Goal: Transaction & Acquisition: Purchase product/service

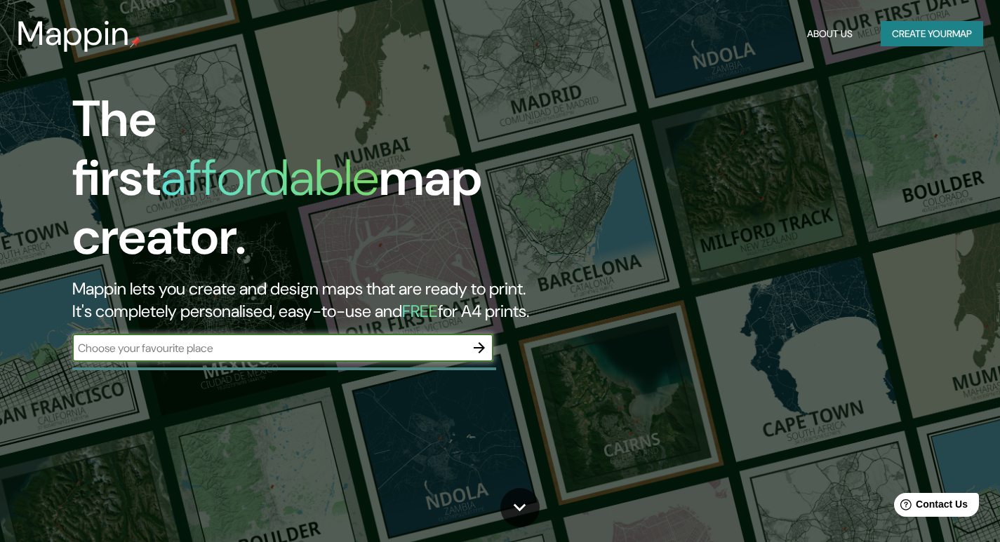
click at [383, 340] on input "text" at bounding box center [268, 348] width 393 height 16
type input "[GEOGRAPHIC_DATA]"
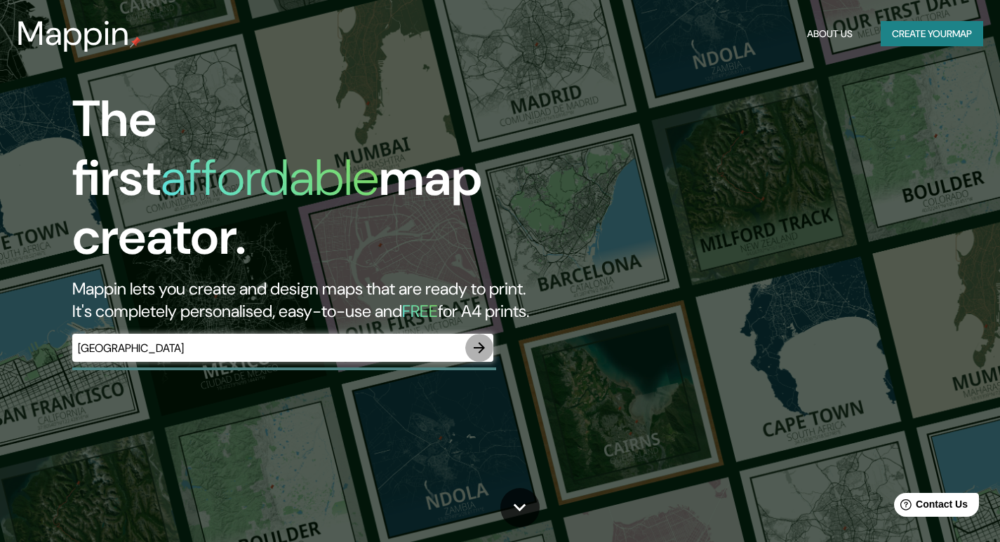
click at [476, 340] on icon "button" at bounding box center [479, 348] width 17 height 17
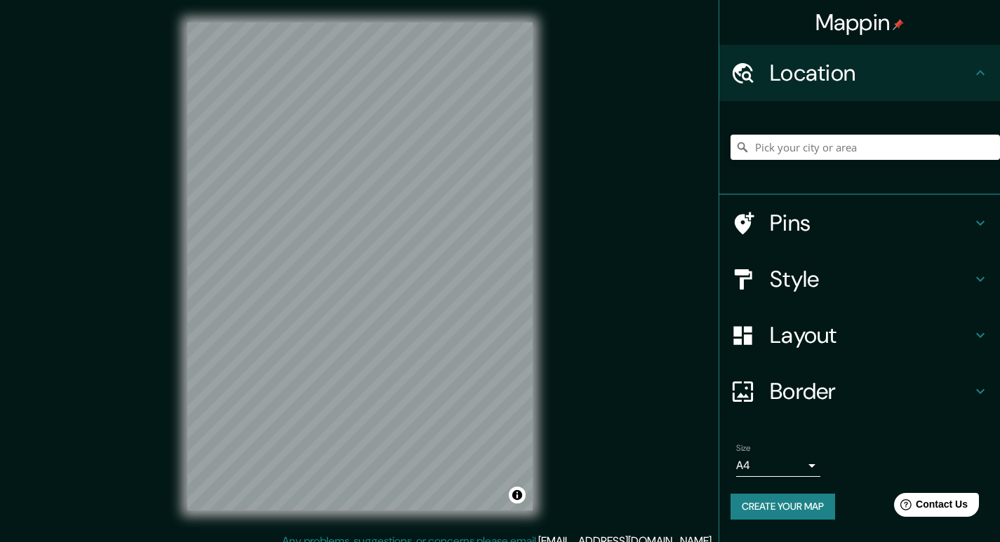
click at [858, 342] on h4 "Layout" at bounding box center [871, 335] width 202 height 28
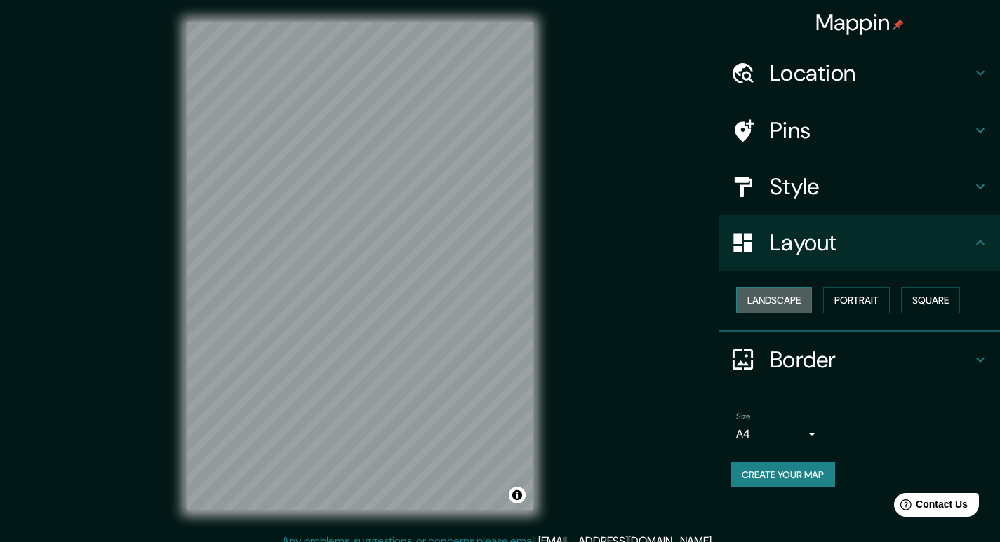
click at [793, 293] on button "Landscape" at bounding box center [774, 301] width 76 height 26
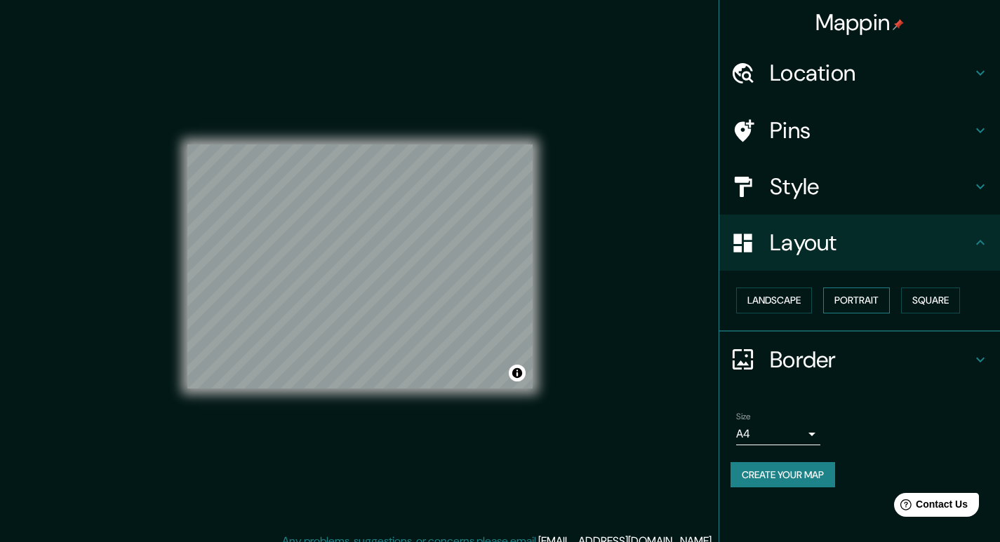
click at [869, 305] on button "Portrait" at bounding box center [856, 301] width 67 height 26
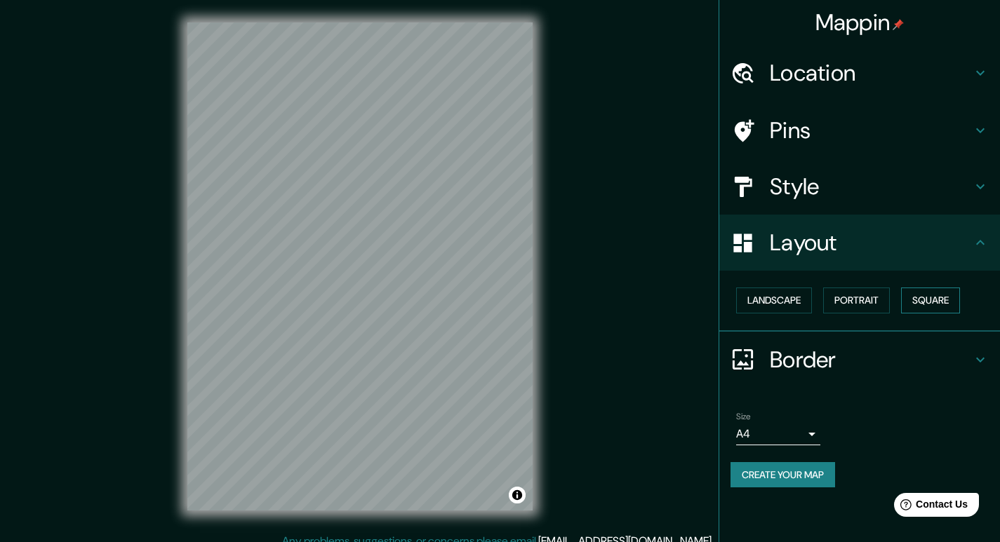
click at [938, 299] on button "Square" at bounding box center [930, 301] width 59 height 26
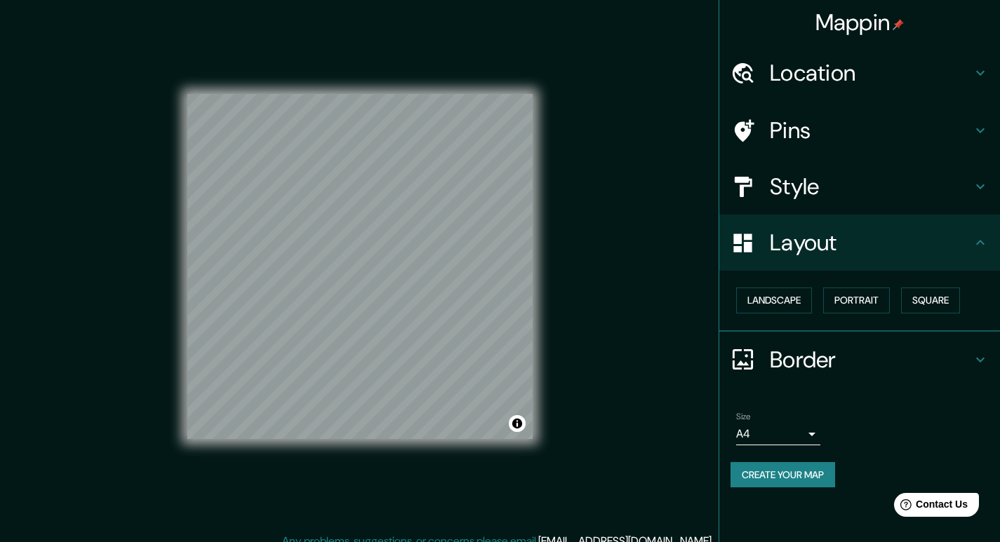
click at [867, 60] on h4 "Location" at bounding box center [871, 73] width 202 height 28
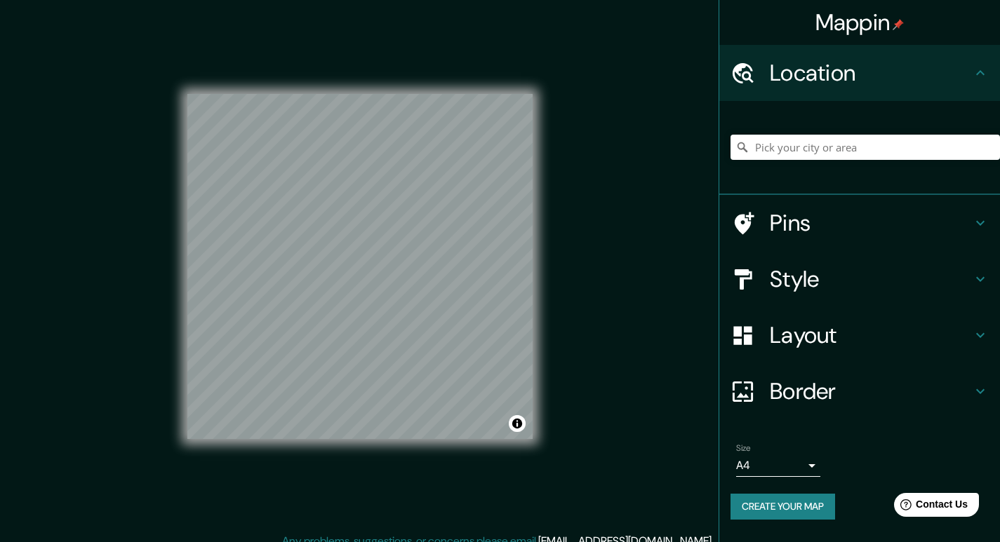
click at [832, 161] on div at bounding box center [865, 147] width 269 height 70
click at [826, 146] on input "Pick your city or area" at bounding box center [865, 147] width 269 height 25
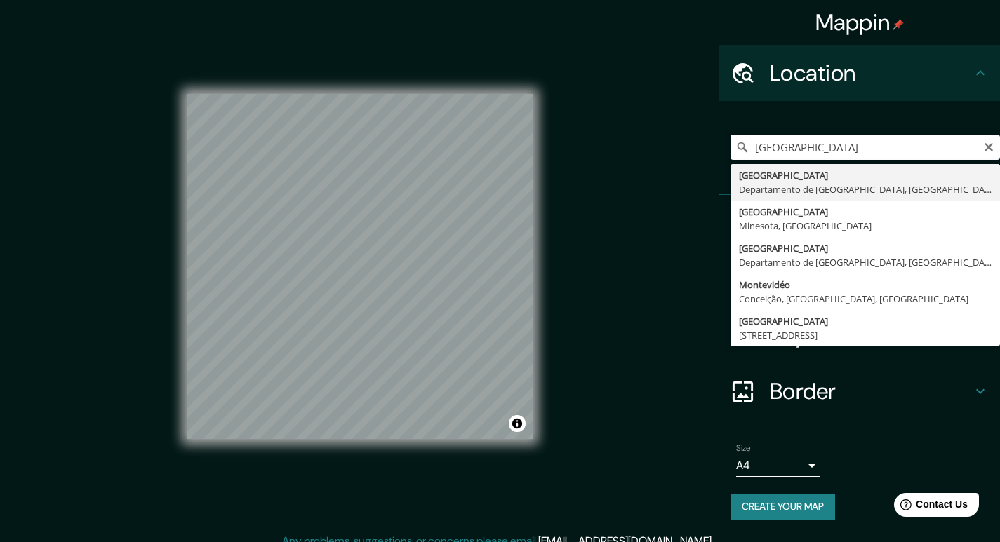
type input "[GEOGRAPHIC_DATA], [GEOGRAPHIC_DATA], [GEOGRAPHIC_DATA]"
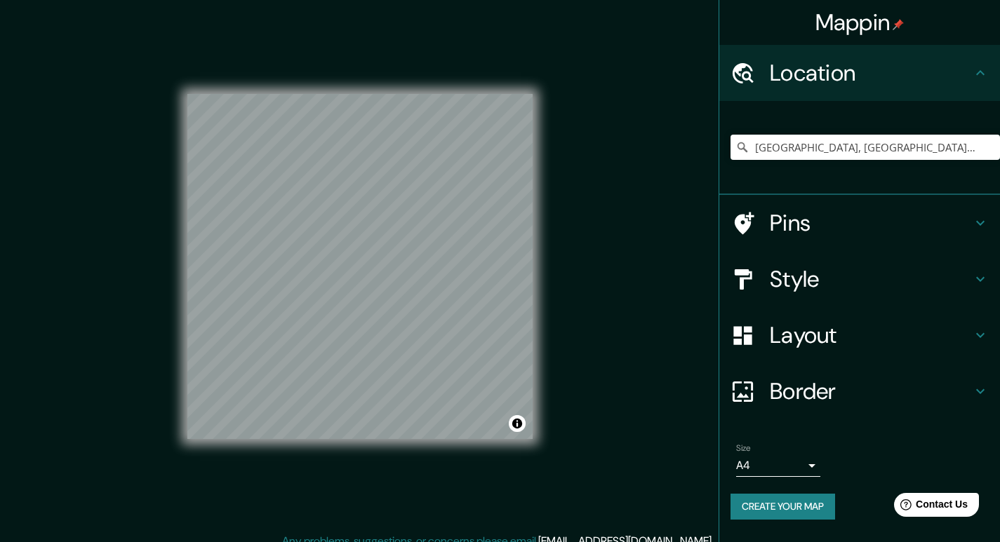
click at [865, 227] on h4 "Pins" at bounding box center [871, 223] width 202 height 28
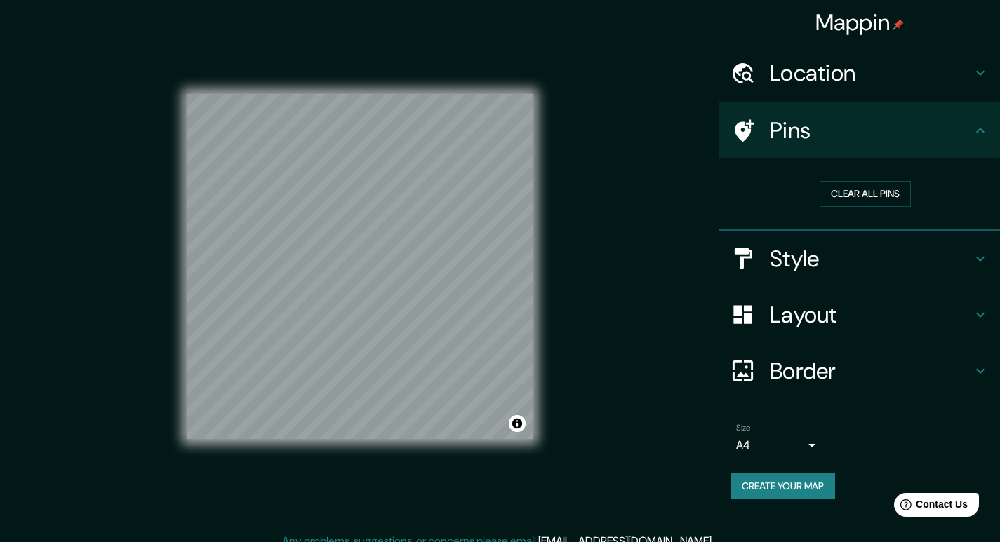
click at [933, 249] on h4 "Style" at bounding box center [871, 259] width 202 height 28
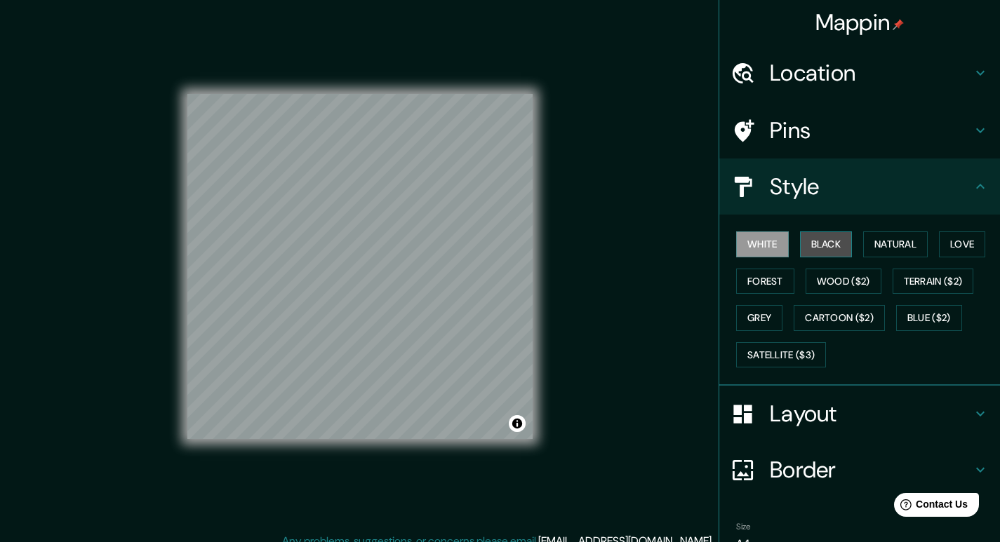
click at [827, 254] on button "Black" at bounding box center [826, 245] width 53 height 26
click at [752, 248] on button "White" at bounding box center [762, 245] width 53 height 26
click at [865, 253] on button "Natural" at bounding box center [895, 245] width 65 height 26
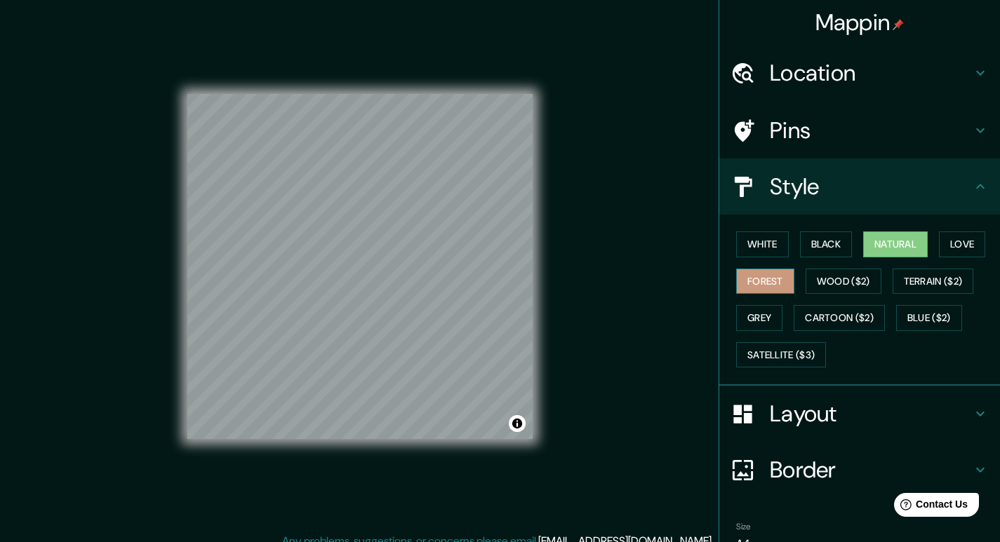
click at [773, 272] on button "Forest" at bounding box center [765, 282] width 58 height 26
click at [953, 241] on button "Love" at bounding box center [962, 245] width 46 height 26
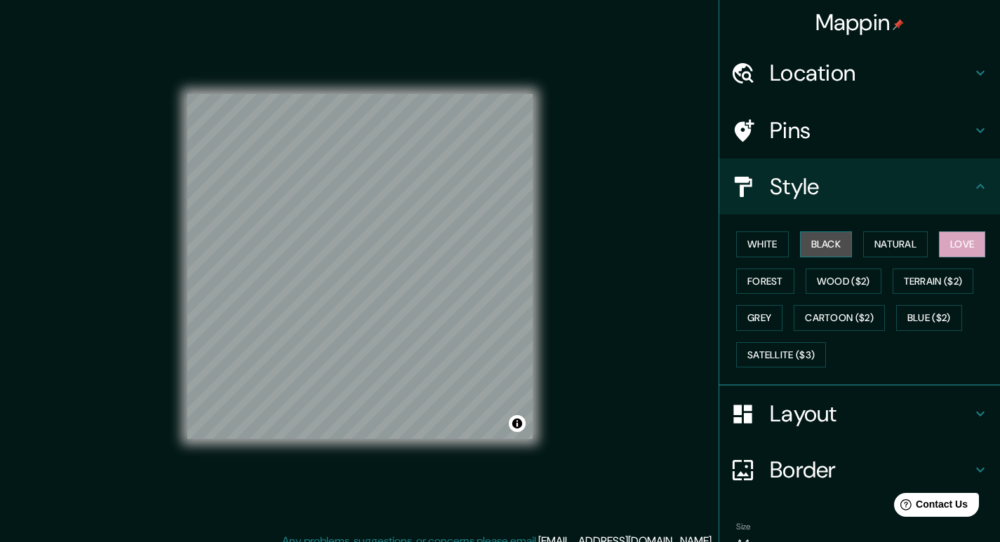
click at [832, 235] on button "Black" at bounding box center [826, 245] width 53 height 26
click at [759, 307] on button "Grey" at bounding box center [759, 318] width 46 height 26
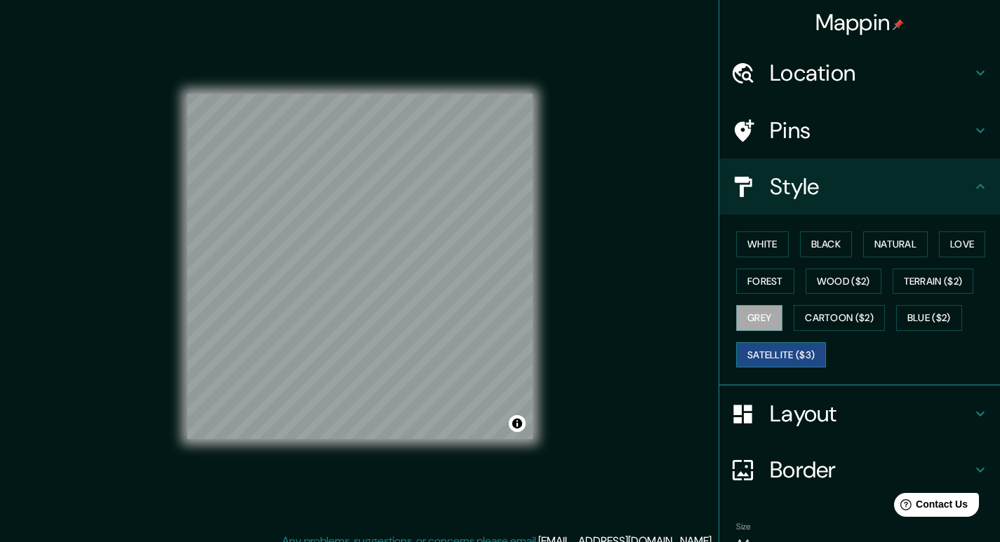
click at [779, 352] on button "Satellite ($3)" at bounding box center [781, 355] width 90 height 26
click at [771, 316] on button "Grey" at bounding box center [759, 318] width 46 height 26
click at [742, 244] on button "White" at bounding box center [762, 245] width 53 height 26
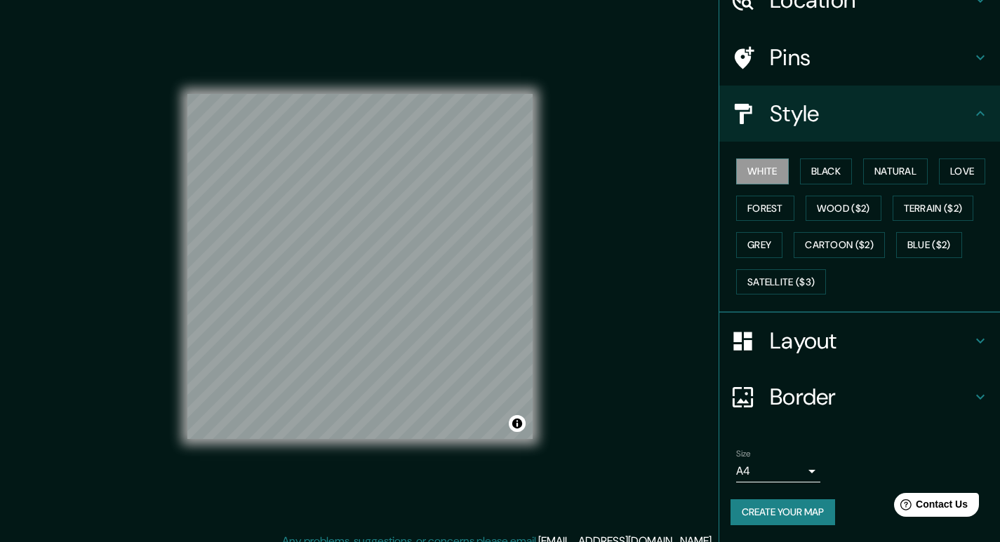
click at [777, 512] on button "Create your map" at bounding box center [783, 513] width 105 height 26
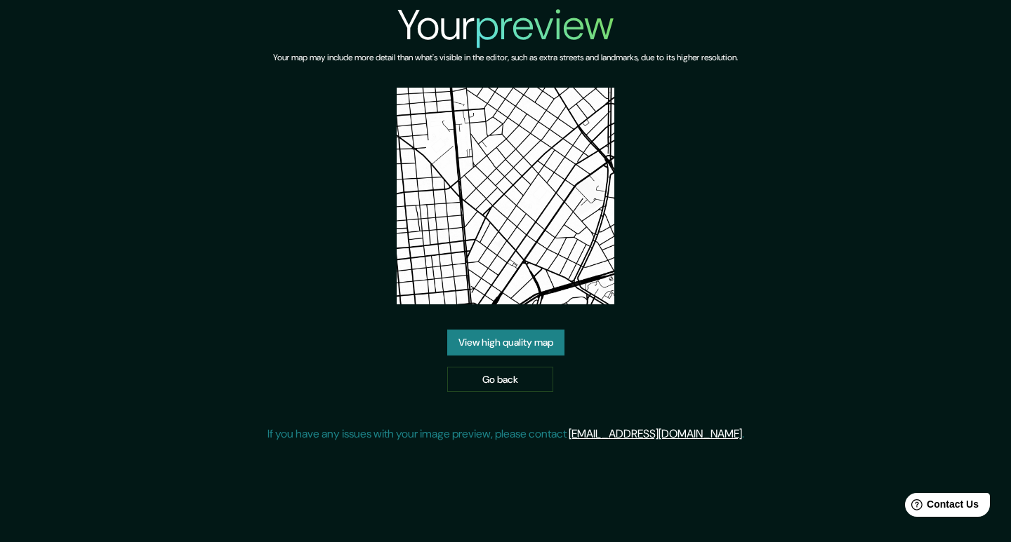
click at [481, 338] on link "View high quality map" at bounding box center [505, 343] width 117 height 26
